Goal: Task Accomplishment & Management: Use online tool/utility

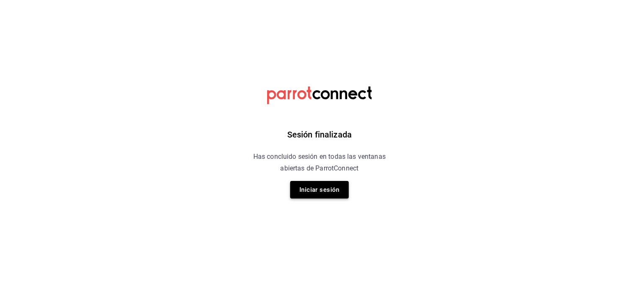
click at [309, 194] on button "Iniciar sesión" at bounding box center [319, 190] width 59 height 18
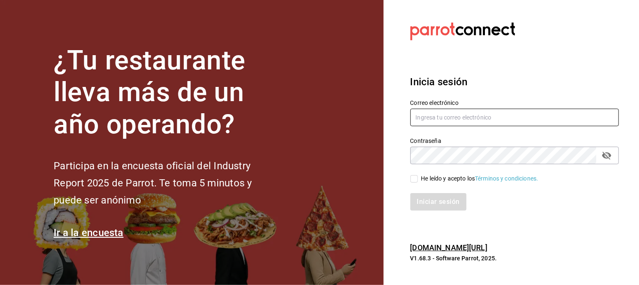
type input "marco.hernandez@costeno.com"
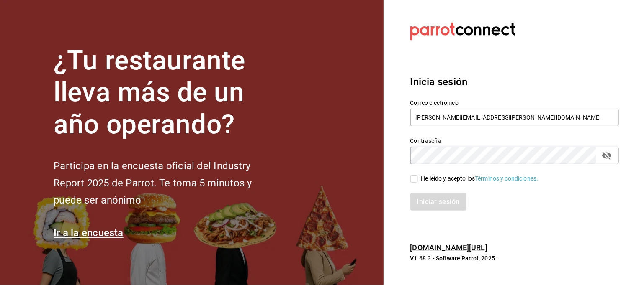
click at [416, 183] on input "He leído y acepto los Términos y condiciones." at bounding box center [414, 179] width 8 height 8
checkbox input "true"
click at [430, 203] on button "Iniciar sesión" at bounding box center [438, 202] width 57 height 18
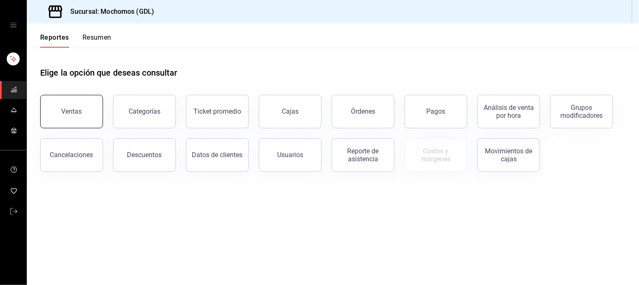
click at [81, 118] on button "Ventas" at bounding box center [71, 111] width 63 height 33
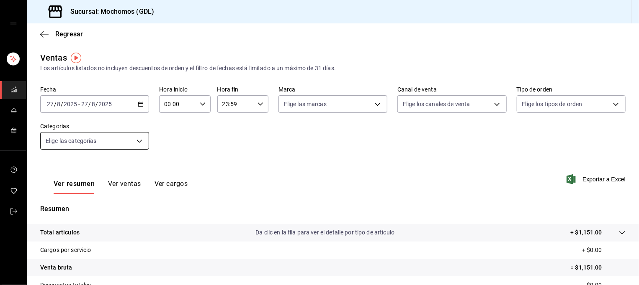
click at [100, 142] on body "Sucursal: Mochomos (GDL) Regresar Ventas Los artículos listados no incluyen des…" at bounding box center [319, 142] width 639 height 285
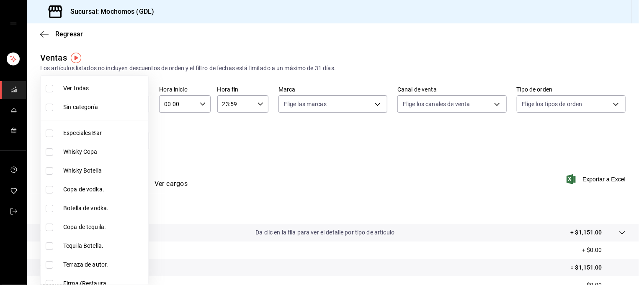
click at [257, 139] on div at bounding box center [319, 142] width 639 height 285
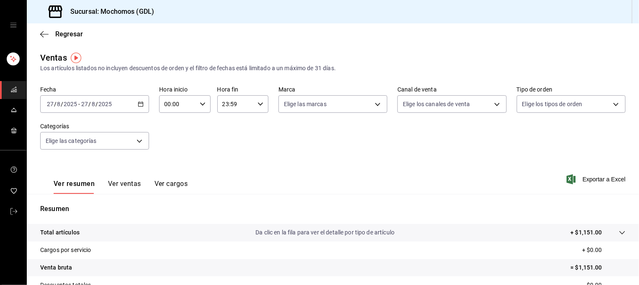
click at [139, 105] on icon "button" at bounding box center [141, 104] width 6 height 6
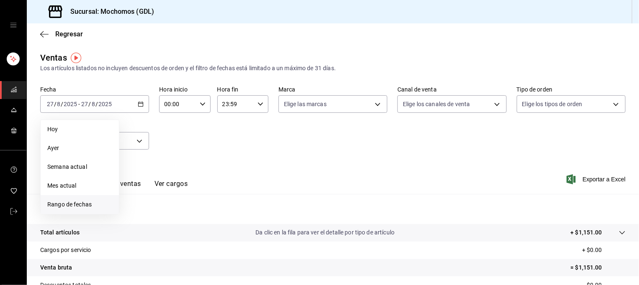
click at [69, 207] on span "Rango de fechas" at bounding box center [79, 205] width 65 height 9
click at [152, 234] on abbr "26" at bounding box center [151, 234] width 5 height 6
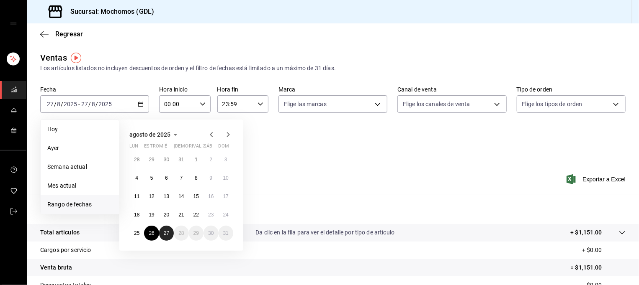
click at [166, 234] on abbr "27" at bounding box center [166, 234] width 5 height 6
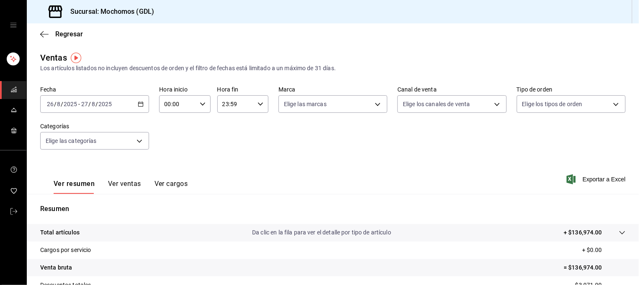
click at [201, 106] on icon "button" at bounding box center [203, 104] width 6 height 6
click at [170, 162] on span "05" at bounding box center [171, 160] width 12 height 7
type input "05:00"
click at [253, 167] on div at bounding box center [319, 142] width 639 height 285
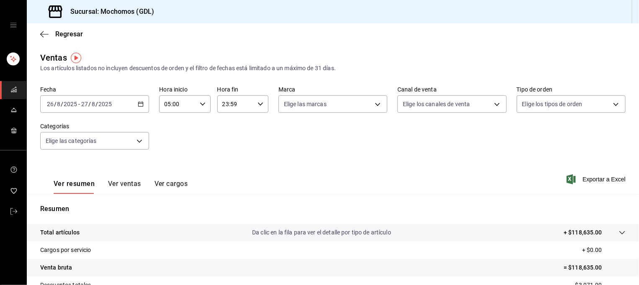
click at [258, 105] on \(Stroke\) "button" at bounding box center [260, 104] width 5 height 3
click at [228, 135] on span "05" at bounding box center [227, 134] width 12 height 7
type input "05:59"
click at [304, 128] on div at bounding box center [319, 142] width 639 height 285
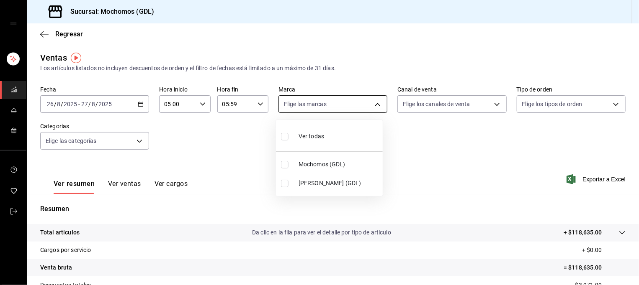
click at [345, 101] on body "Sucursal: Mochomos (GDL) Regresar Ventas Los artículos listados no incluyen des…" at bounding box center [319, 142] width 639 height 285
click at [321, 170] on li "Mochomos (GDL)" at bounding box center [329, 164] width 107 height 19
type input "36c25d4a-7cb0-456c-a434-e981d54830bc"
checkbox input "true"
click at [437, 157] on div at bounding box center [319, 142] width 639 height 285
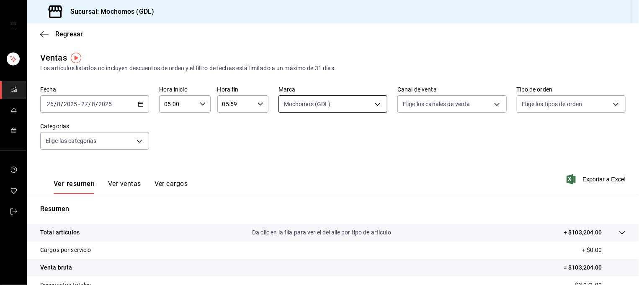
click at [373, 103] on body "Sucursal: Mochomos (GDL) Regresar Ventas Los artículos listados no incluyen des…" at bounding box center [319, 142] width 639 height 285
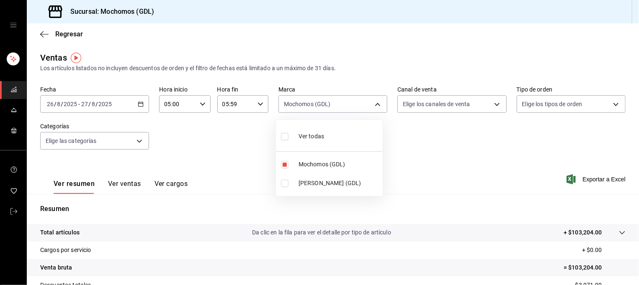
click at [428, 150] on div at bounding box center [319, 142] width 639 height 285
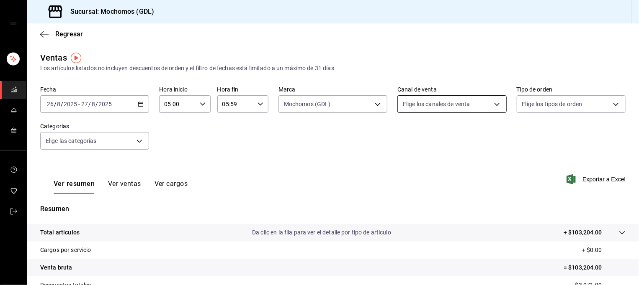
click at [486, 106] on body "Sucursal: Mochomos (GDL) Regresar Ventas Los artículos listados no incluyen des…" at bounding box center [319, 142] width 639 height 285
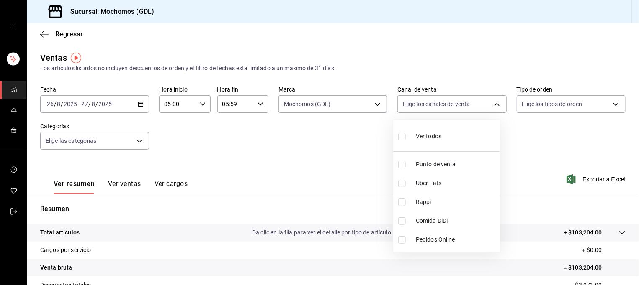
click at [453, 142] on li "Ver todos" at bounding box center [446, 135] width 107 height 25
type input "PARROT,UBER_EATS,RAPPI,DIDI_FOOD,ONLINE"
checkbox input "true"
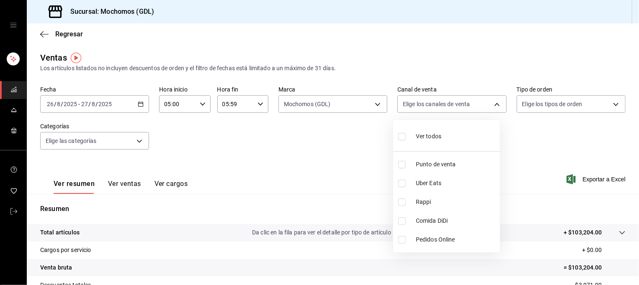
checkbox input "true"
click at [594, 110] on div at bounding box center [319, 142] width 639 height 285
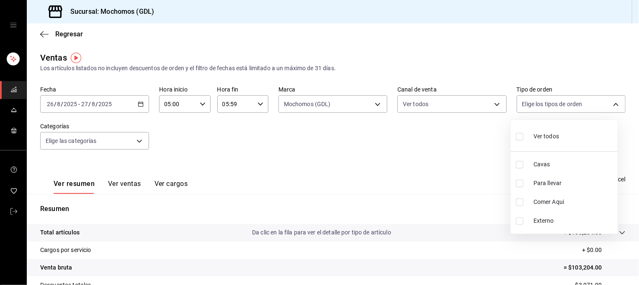
click at [594, 110] on body "Sucursal: Mochomos (GDL) Regresar Ventas Los artículos listados no incluyen des…" at bounding box center [319, 142] width 639 height 285
click at [581, 135] on li "Ver todos" at bounding box center [564, 135] width 107 height 25
type input "c3d0baef-30c0-4718-9d76-caab43e27316,13c4cc4a-99d2-42c0-ba96-c3de8c08c13d,7b791…"
checkbox input "true"
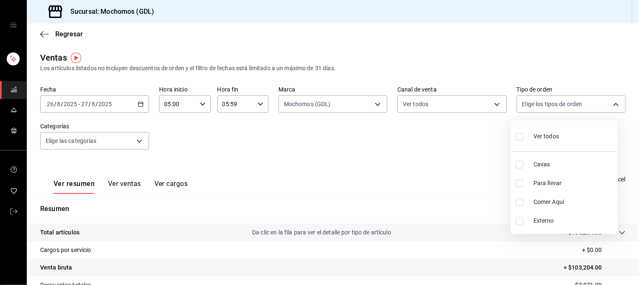
checkbox input "true"
click at [443, 147] on div at bounding box center [319, 142] width 639 height 285
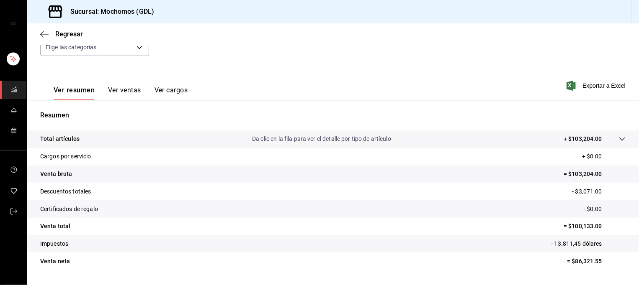
scroll to position [116, 0]
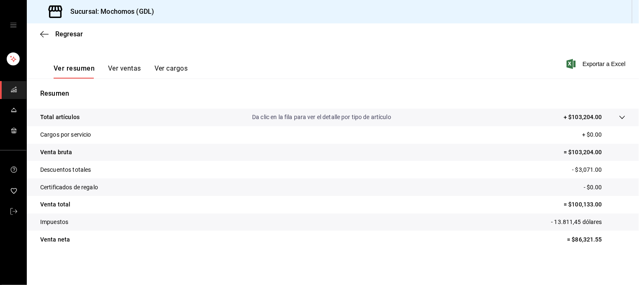
click at [18, 92] on link "carpetas de buzones" at bounding box center [13, 90] width 26 height 18
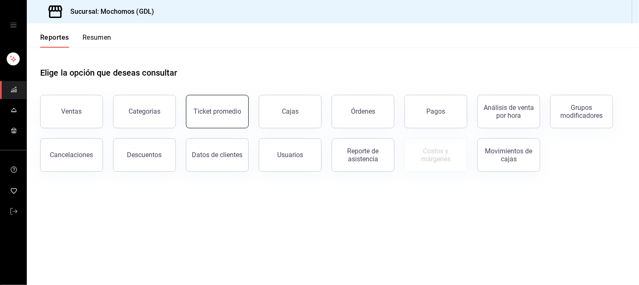
click at [220, 112] on div "Ticket promedio" at bounding box center [217, 112] width 48 height 8
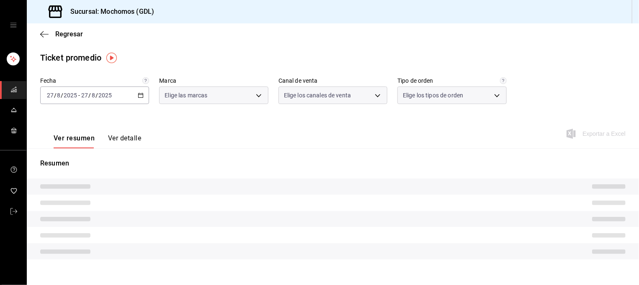
type input "36c25d4a-7cb0-456c-a434-e981d54830bc,9cac9703-0c5a-4d8b-addd-5b6b571d65b9"
type input "PARROT,UBER_EATS,RAPPI,DIDI_FOOD,ONLINE"
type input "c3d0baef-30c0-4718-9d76-caab43e27316,13c4cc4a-99d2-42c0-ba96-c3de8c08c13d,7b791…"
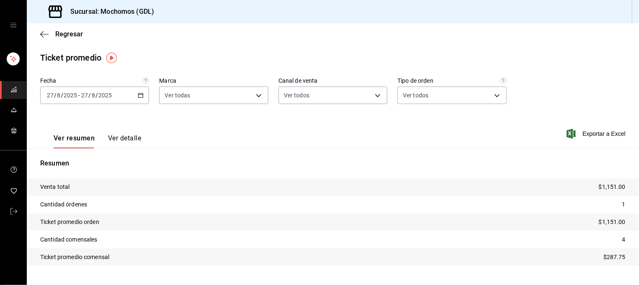
click at [138, 98] on \(Stroke\) "button" at bounding box center [140, 95] width 5 height 5
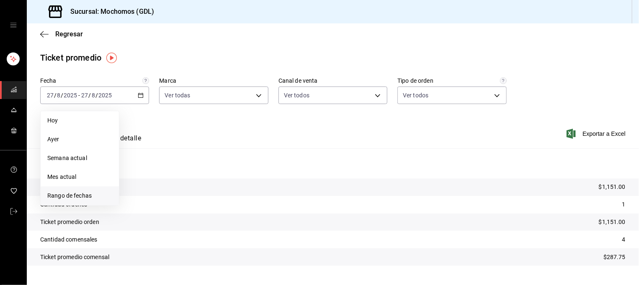
click at [82, 198] on span "Rango de fechas" at bounding box center [79, 196] width 65 height 9
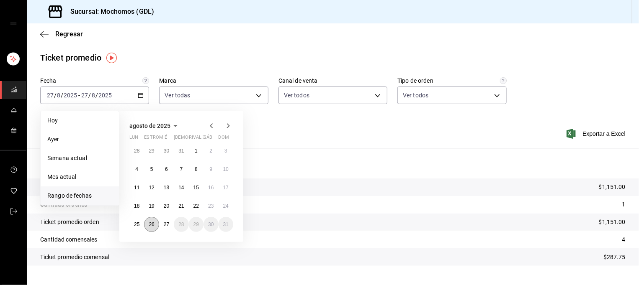
click at [149, 226] on abbr "26" at bounding box center [151, 225] width 5 height 6
click at [166, 227] on button "27" at bounding box center [166, 224] width 15 height 15
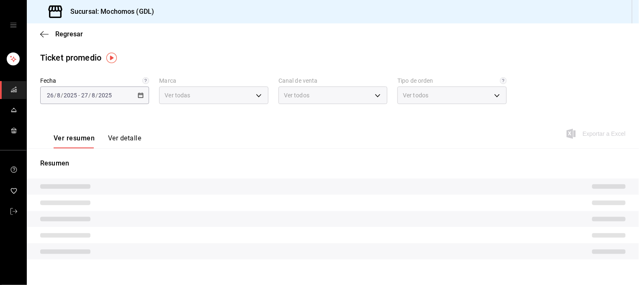
click at [235, 97] on div "Ver todas" at bounding box center [213, 96] width 109 height 18
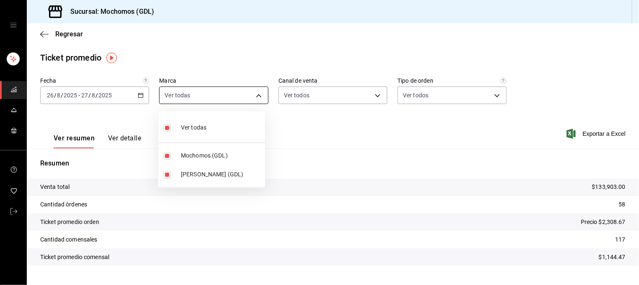
click at [235, 97] on body "Sucursal: Mochomos (GDL) Regresar Ticket promedio Fecha [DATE] [DATE] - [DATE] …" at bounding box center [319, 142] width 639 height 285
click at [203, 175] on span "[PERSON_NAME] (GDL)" at bounding box center [221, 174] width 81 height 9
type input "36c25d4a-7cb0-456c-a434-e981d54830bc"
checkbox input "false"
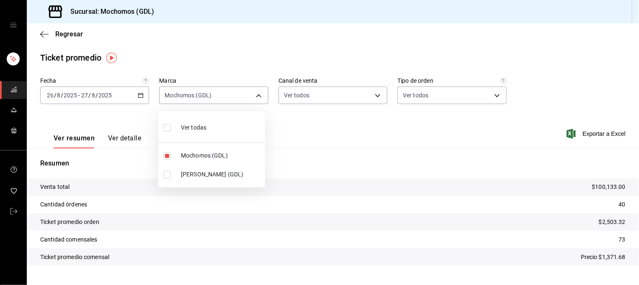
click at [322, 141] on div at bounding box center [319, 142] width 639 height 285
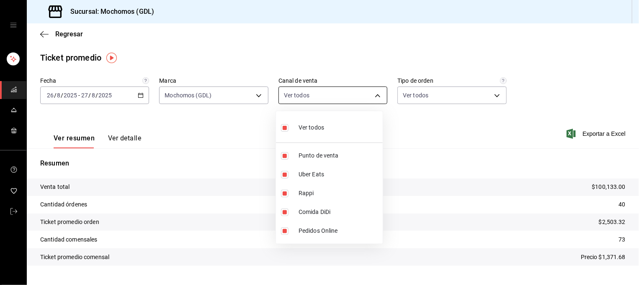
click at [364, 95] on body "Sucursal: Mochomos (GDL) Regresar Ticket promedio Fecha [DATE] [DATE] - [DATE] …" at bounding box center [319, 142] width 639 height 285
click at [456, 95] on div at bounding box center [319, 142] width 639 height 285
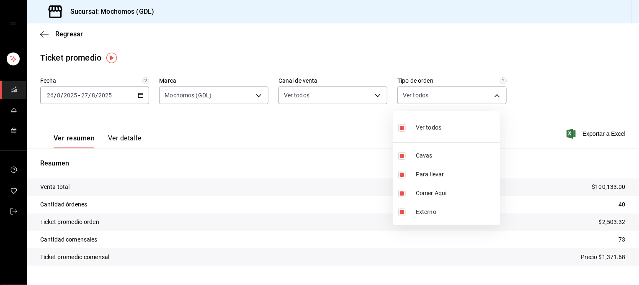
click at [456, 95] on body "Sucursal: Mochomos (GDL) Regresar Ticket promedio Fecha [DATE] [DATE] - [DATE] …" at bounding box center [319, 142] width 639 height 285
click at [557, 77] on div at bounding box center [319, 142] width 639 height 285
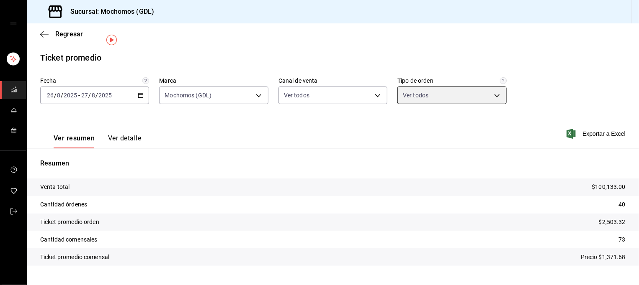
scroll to position [18, 0]
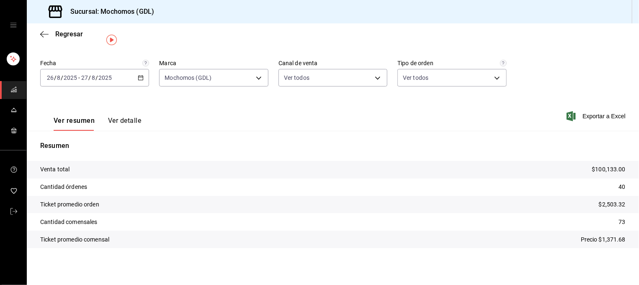
click at [11, 89] on icon "carpetas de buzones" at bounding box center [13, 89] width 7 height 7
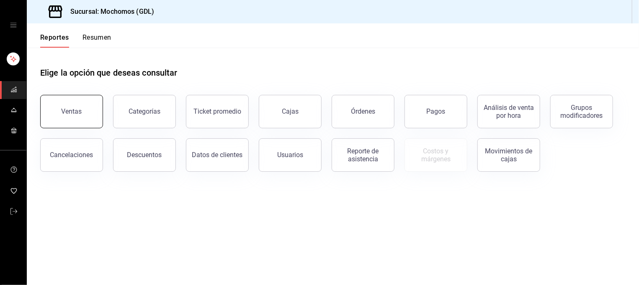
click at [82, 118] on button "Ventas" at bounding box center [71, 111] width 63 height 33
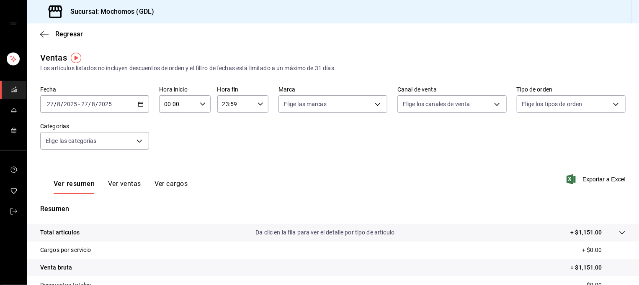
click at [141, 105] on icon "button" at bounding box center [141, 104] width 6 height 6
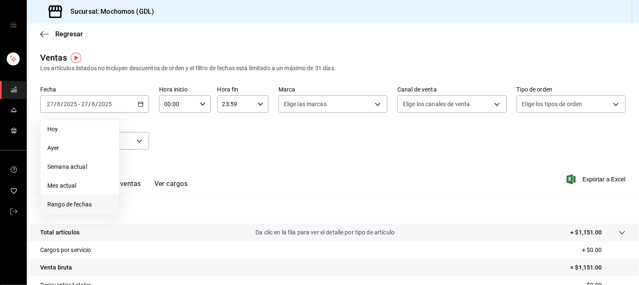
click at [67, 206] on span "Rango de fechas" at bounding box center [79, 205] width 65 height 9
click at [147, 234] on button "26" at bounding box center [151, 233] width 15 height 15
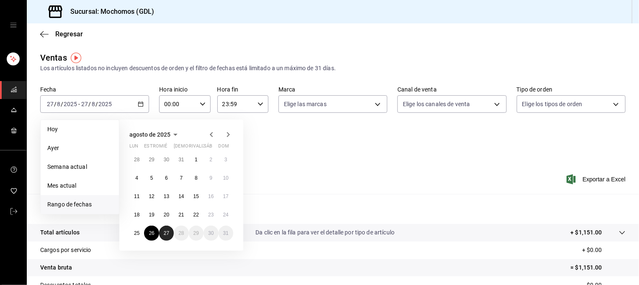
click at [168, 234] on abbr "27" at bounding box center [166, 234] width 5 height 6
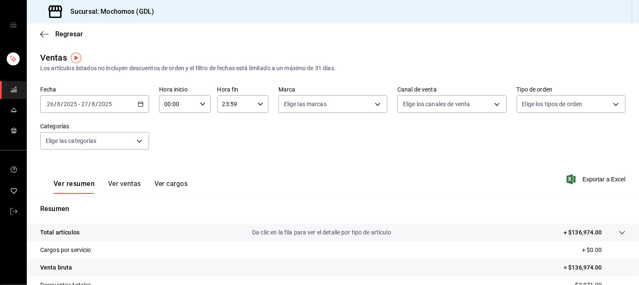
click at [204, 105] on div "00:00 Hora inicio" at bounding box center [184, 104] width 51 height 18
click at [172, 166] on span "05" at bounding box center [171, 163] width 12 height 7
type input "05:00"
click at [252, 104] on div at bounding box center [319, 142] width 639 height 285
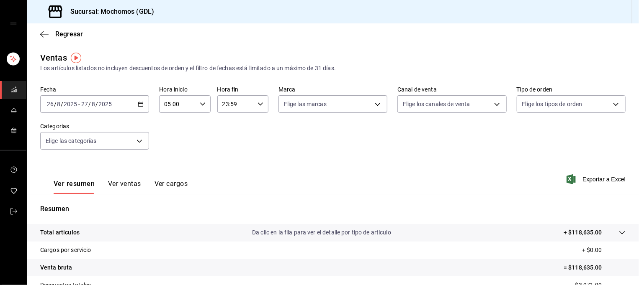
click at [252, 104] on div "23:59 Hora fin" at bounding box center [242, 104] width 51 height 18
click at [228, 129] on span "05" at bounding box center [227, 125] width 12 height 7
type input "05:59"
click at [323, 136] on div at bounding box center [319, 142] width 639 height 285
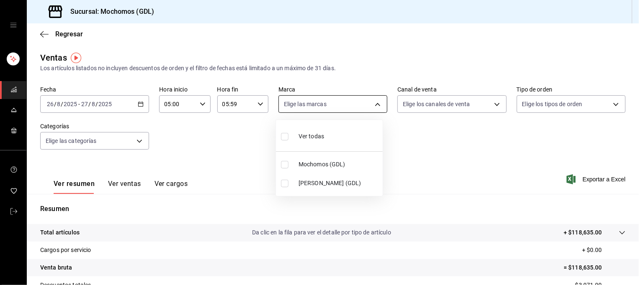
click at [369, 102] on body "Sucursal: Mochomos (GDL) Regresar Ventas Los artículos listados no incluyen des…" at bounding box center [319, 142] width 639 height 285
click at [328, 166] on span "Mochomos (GDL)" at bounding box center [338, 164] width 81 height 9
type input "36c25d4a-7cb0-456c-a434-e981d54830bc"
checkbox input "true"
click at [442, 147] on div at bounding box center [319, 142] width 639 height 285
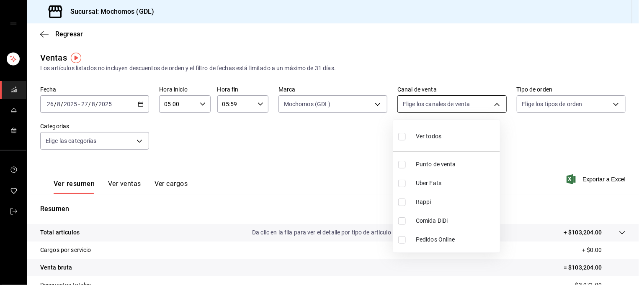
click at [486, 105] on body "Sucursal: Mochomos (GDL) Regresar Ventas Los artículos listados no incluyen des…" at bounding box center [319, 142] width 639 height 285
click at [460, 137] on li "Ver todos" at bounding box center [446, 135] width 107 height 25
type input "PARROT,UBER_EATS,RAPPI,DIDI_FOOD,ONLINE"
checkbox input "true"
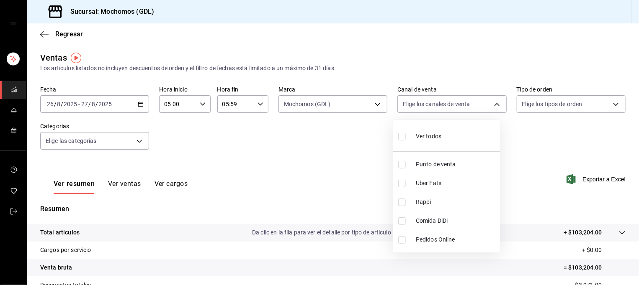
checkbox input "true"
click at [551, 108] on div at bounding box center [319, 142] width 639 height 285
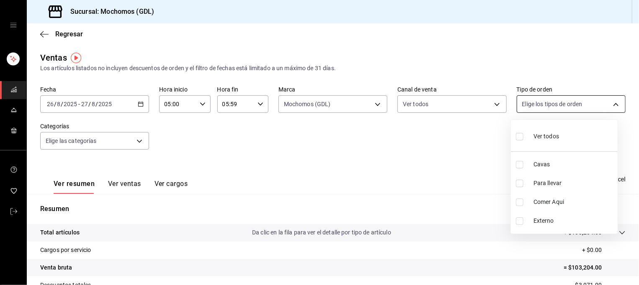
click at [548, 110] on body "Sucursal: Mochomos (GDL) Regresar Ventas Los artículos listados no incluyen des…" at bounding box center [319, 142] width 639 height 285
click at [548, 134] on span "Ver todos" at bounding box center [546, 136] width 26 height 9
type input "c3d0baef-30c0-4718-9d76-caab43e27316,13c4cc4a-99d2-42c0-ba96-c3de8c08c13d,7b791…"
checkbox input "true"
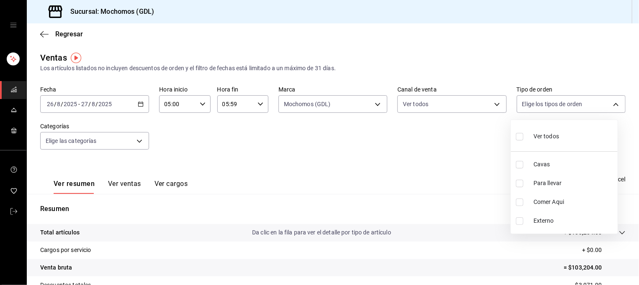
checkbox input "true"
click at [389, 124] on div at bounding box center [319, 142] width 639 height 285
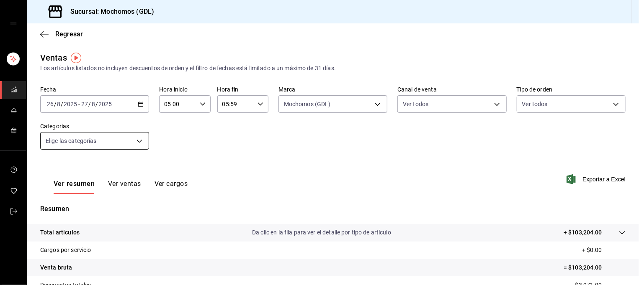
click at [86, 139] on body "Sucursal: Mochomos (GDL) Regresar Ventas Los artículos listados no incluyen des…" at bounding box center [319, 142] width 639 height 285
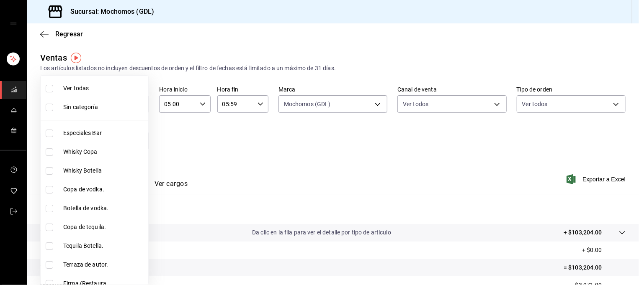
click at [111, 88] on span "Ver todas" at bounding box center [104, 88] width 82 height 9
type input "c0db8a99-aef8-4e9c-862d-72763fc5d605,0e6da5ad-e1ed-4623-8a7f-4db137866549,4ba6e…"
checkbox input "true"
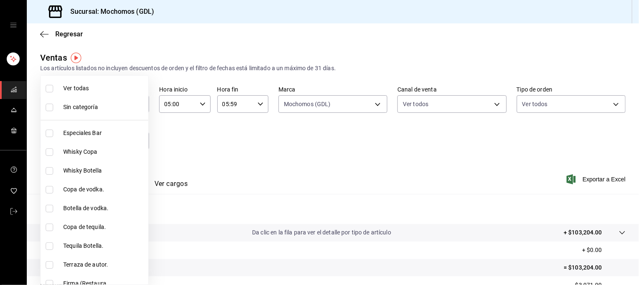
checkbox input "true"
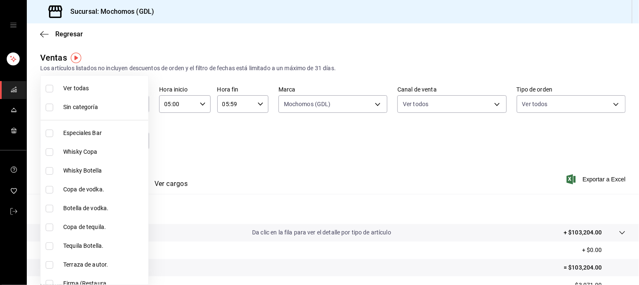
checkbox input "true"
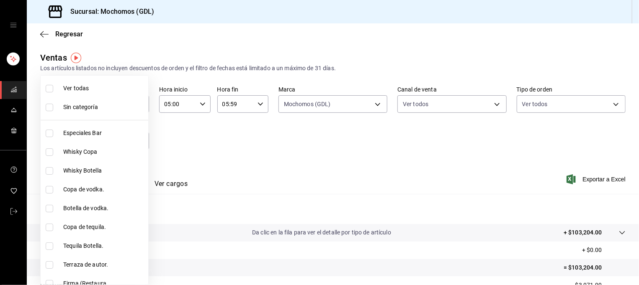
checkbox input "true"
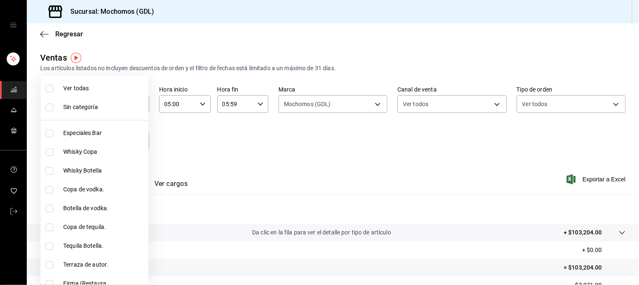
checkbox input "true"
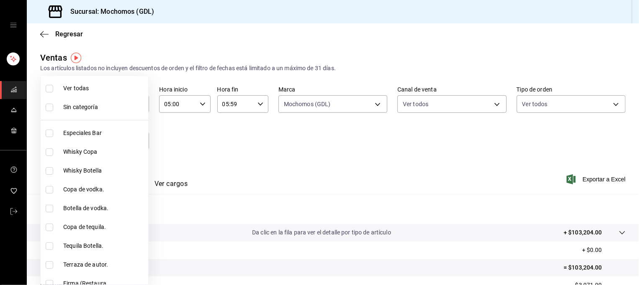
checkbox input "true"
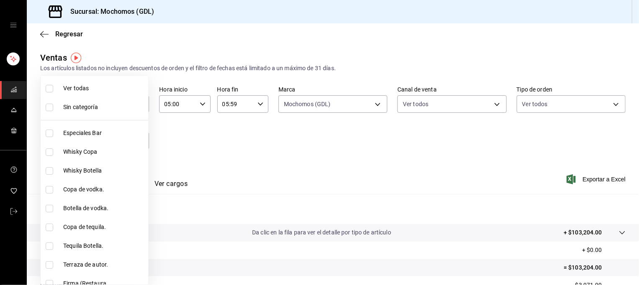
checkbox input "true"
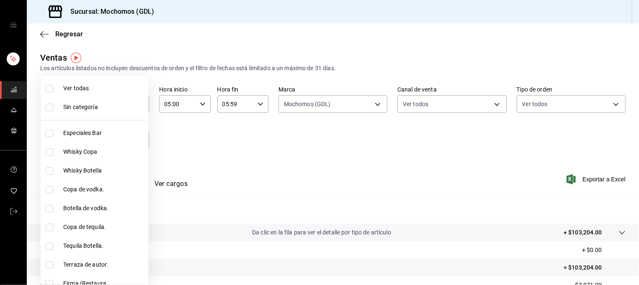
checkbox input "true"
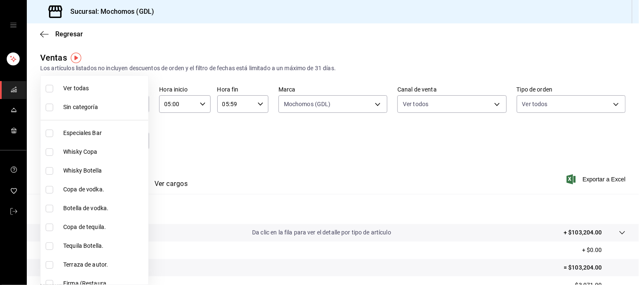
checkbox input "true"
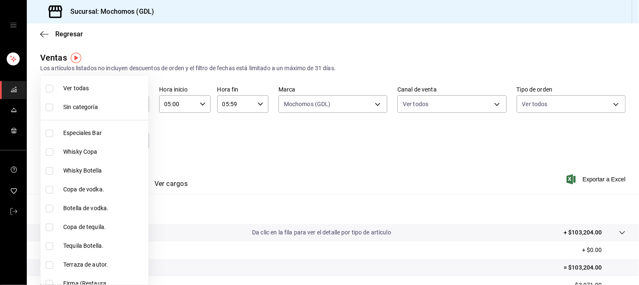
checkbox input "true"
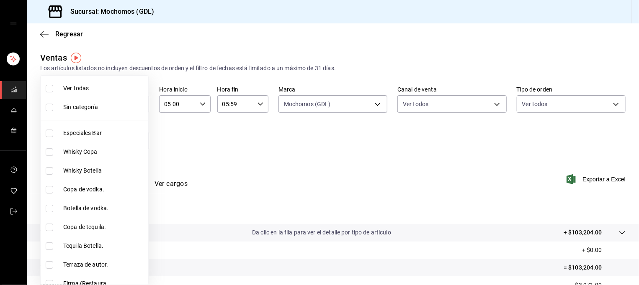
checkbox input "true"
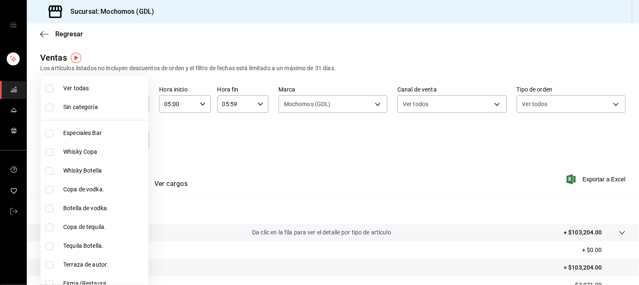
checkbox input "true"
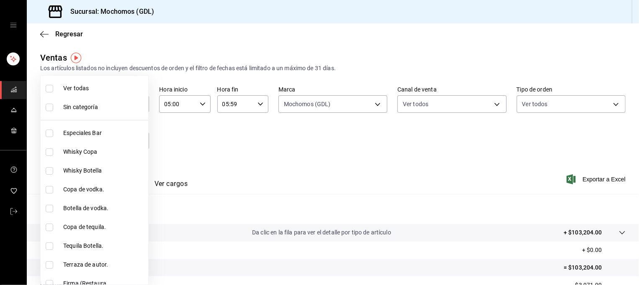
checkbox input "true"
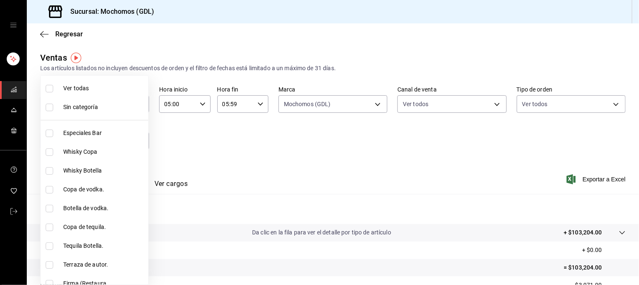
checkbox input "true"
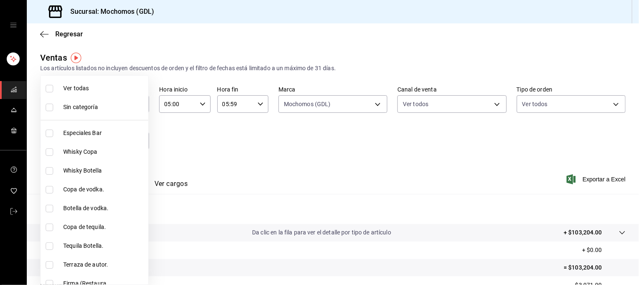
checkbox input "true"
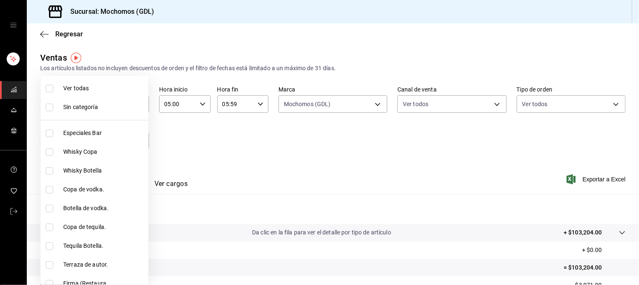
checkbox input "true"
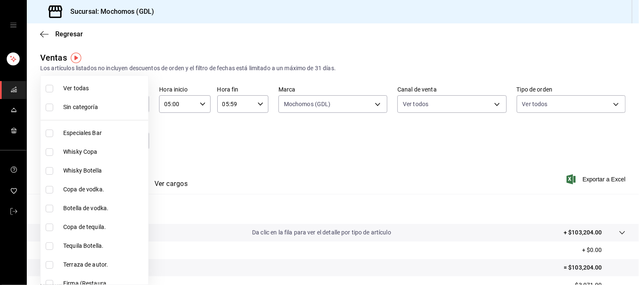
checkbox input "true"
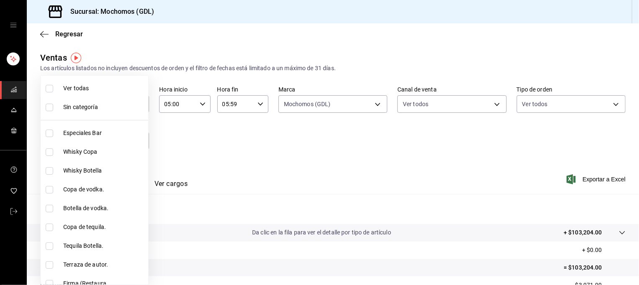
checkbox input "true"
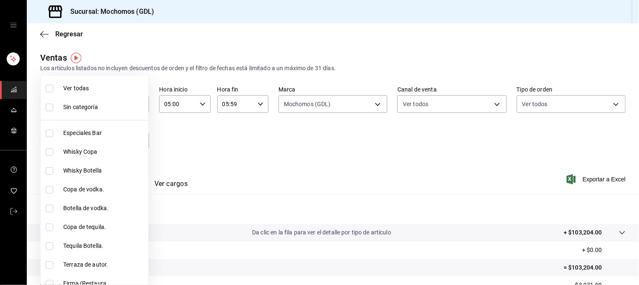
checkbox input "true"
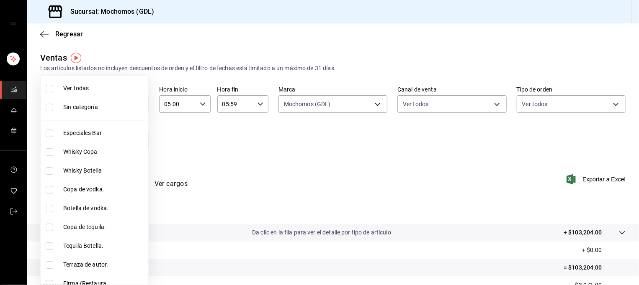
checkbox input "true"
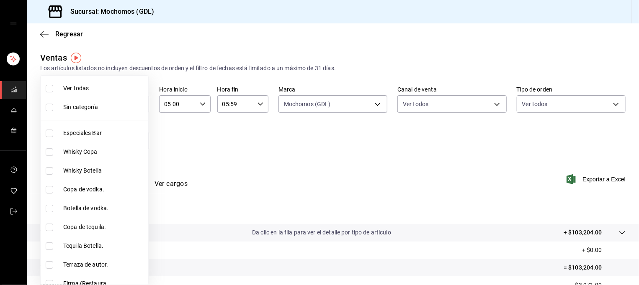
checkbox input "true"
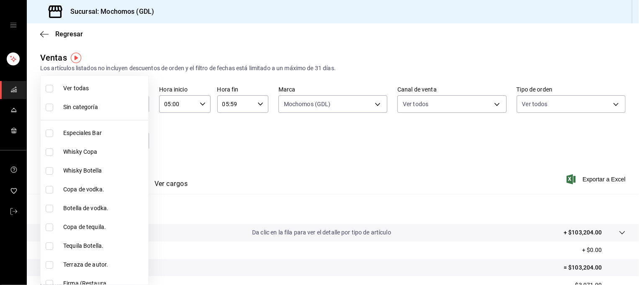
checkbox input "true"
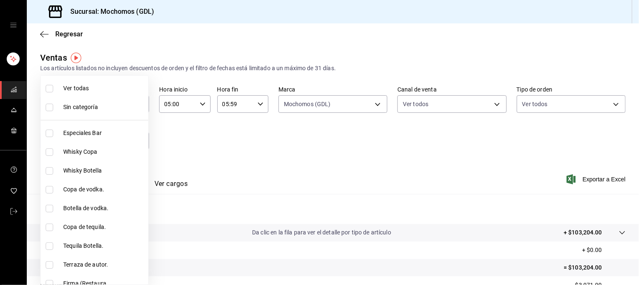
checkbox input "true"
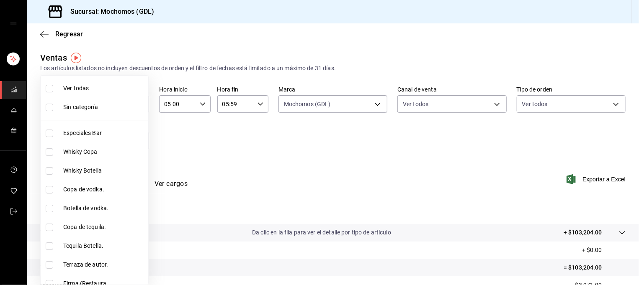
checkbox input "true"
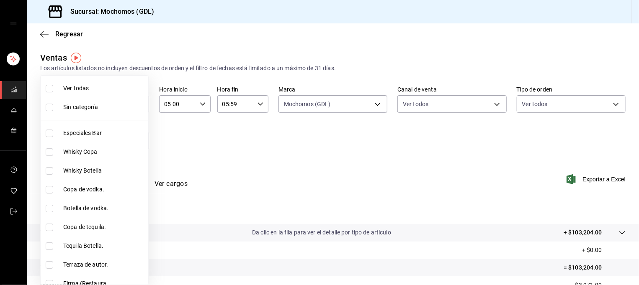
checkbox input "true"
click at [204, 142] on div at bounding box center [319, 142] width 639 height 285
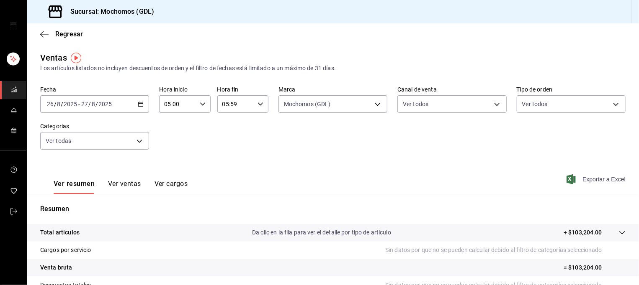
click at [596, 181] on font "Exportar a Excel" at bounding box center [603, 179] width 43 height 7
click at [140, 106] on icon "button" at bounding box center [141, 104] width 6 height 6
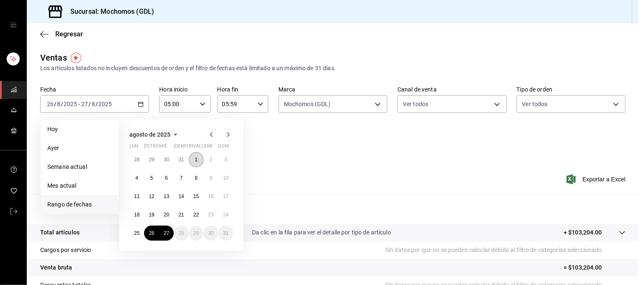
click at [196, 157] on abbr "1" at bounding box center [196, 160] width 3 height 6
click at [165, 231] on abbr "27" at bounding box center [166, 234] width 5 height 6
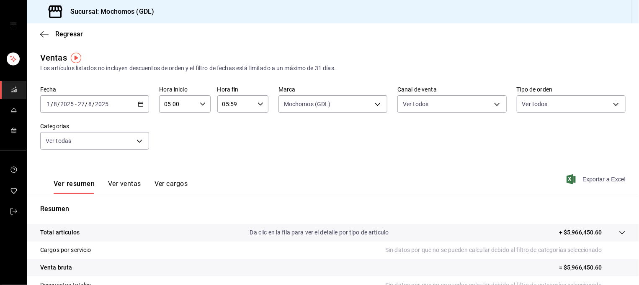
click at [595, 182] on font "Exportar a Excel" at bounding box center [603, 179] width 43 height 7
